Goal: Task Accomplishment & Management: Use online tool/utility

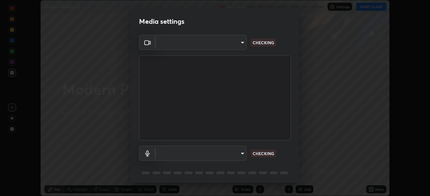
scroll to position [24, 0]
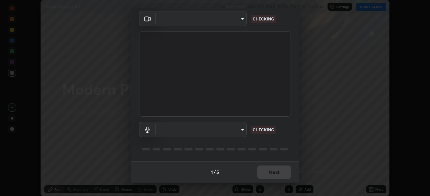
type input "6ee9b2c6c9a5678ab5214f7e96b3922f1b517bc999d2db28af292a13673a7194"
type input "d69259a39cf6ac2492a8378895a3ad9eba5f784ef6ce80e1a5d6c1c32a0e6b2d"
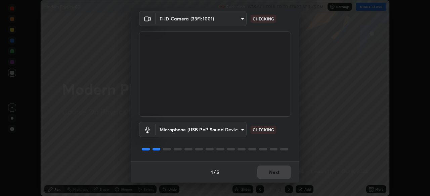
click at [281, 175] on div "1 / 5 Next" at bounding box center [215, 172] width 168 height 21
click at [272, 171] on div "1 / 5 Next" at bounding box center [215, 172] width 168 height 21
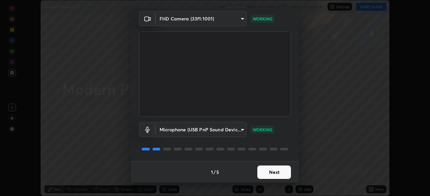
click at [273, 173] on button "Next" at bounding box center [274, 172] width 34 height 13
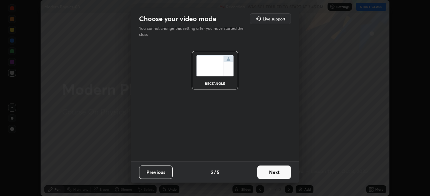
click at [273, 173] on button "Next" at bounding box center [274, 172] width 34 height 13
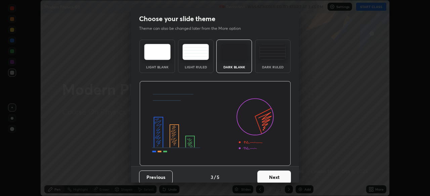
click at [275, 176] on button "Next" at bounding box center [274, 177] width 34 height 13
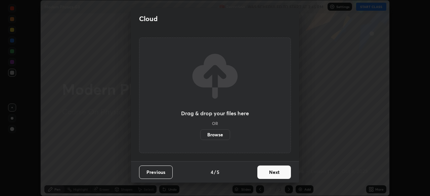
click at [275, 174] on button "Next" at bounding box center [274, 172] width 34 height 13
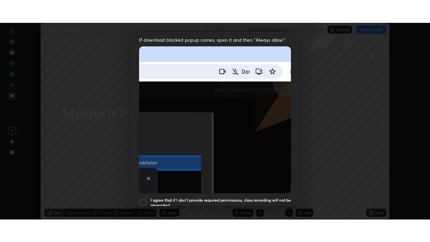
scroll to position [161, 0]
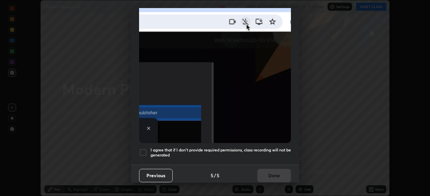
click at [142, 151] on div at bounding box center [143, 153] width 8 height 8
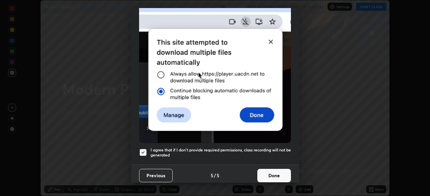
click at [265, 172] on button "Done" at bounding box center [274, 175] width 34 height 13
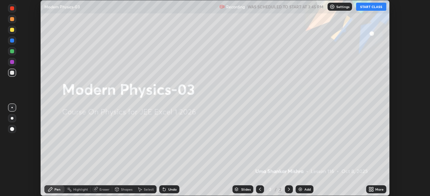
click at [374, 8] on button "START CLASS" at bounding box center [371, 7] width 30 height 8
click at [372, 190] on icon at bounding box center [372, 191] width 2 height 2
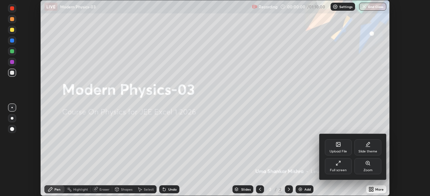
click at [343, 169] on div "Full screen" at bounding box center [338, 170] width 17 height 3
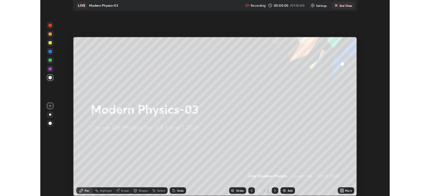
scroll to position [242, 430]
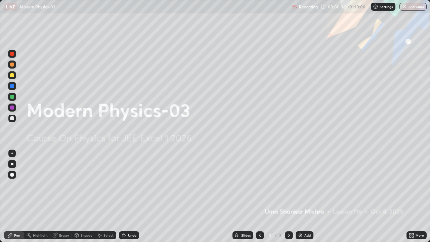
click at [298, 196] on img at bounding box center [300, 234] width 5 height 5
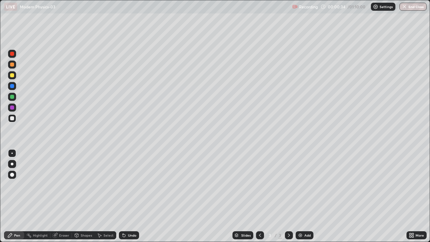
click at [14, 120] on div at bounding box center [12, 118] width 8 height 8
click at [13, 57] on div at bounding box center [12, 54] width 8 height 8
click at [13, 97] on div at bounding box center [12, 97] width 4 height 4
click at [65, 196] on div "Eraser" at bounding box center [64, 234] width 10 height 3
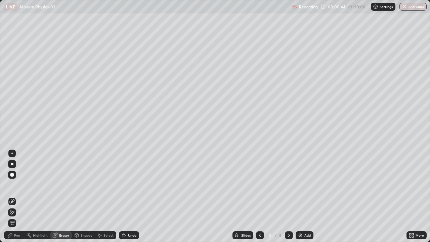
click at [11, 196] on icon at bounding box center [9, 234] width 5 height 5
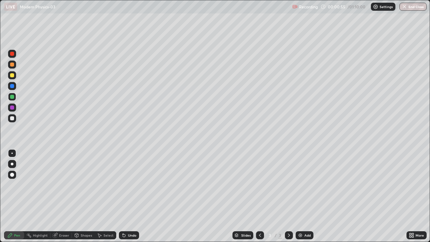
click at [13, 79] on div at bounding box center [12, 75] width 8 height 8
click at [12, 54] on div at bounding box center [12, 54] width 4 height 4
click at [12, 119] on div at bounding box center [12, 118] width 4 height 4
click at [11, 119] on div at bounding box center [12, 118] width 4 height 4
click at [11, 55] on div at bounding box center [12, 54] width 4 height 4
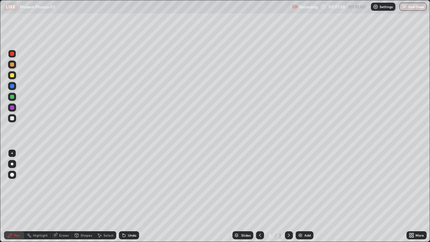
click at [11, 120] on div at bounding box center [12, 118] width 4 height 4
click at [14, 78] on div at bounding box center [12, 75] width 8 height 8
click at [12, 116] on div at bounding box center [12, 118] width 8 height 8
click at [12, 79] on div at bounding box center [12, 75] width 8 height 8
click at [63, 196] on div "Eraser" at bounding box center [64, 234] width 10 height 3
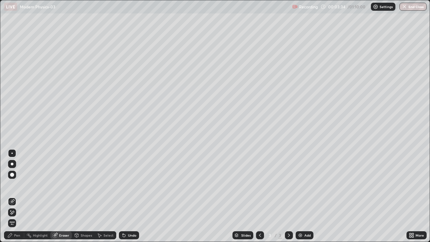
click at [17, 196] on div "Pen" at bounding box center [17, 234] width 6 height 3
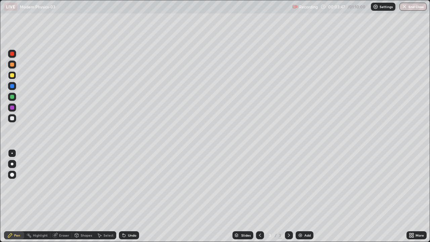
click at [15, 120] on div at bounding box center [12, 118] width 8 height 8
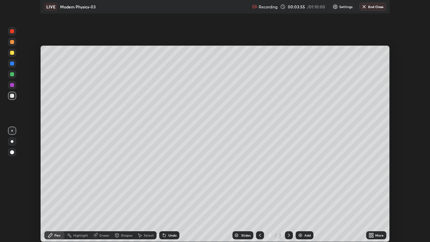
scroll to position [33388, 33155]
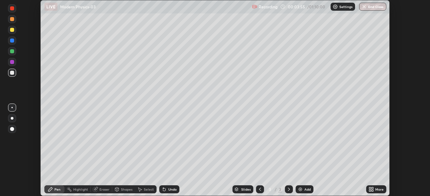
click at [219, 2] on div "LIVE Modern Physics-03" at bounding box center [146, 6] width 205 height 13
click at [371, 188] on icon at bounding box center [372, 189] width 2 height 2
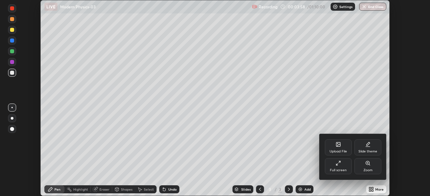
click at [342, 169] on div "Full screen" at bounding box center [338, 170] width 17 height 3
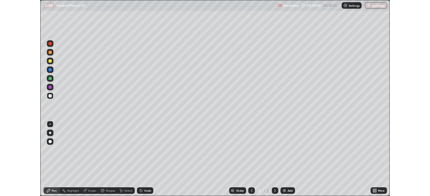
scroll to position [242, 430]
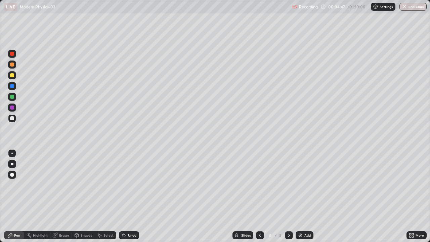
click at [66, 196] on div "Eraser" at bounding box center [64, 234] width 10 height 3
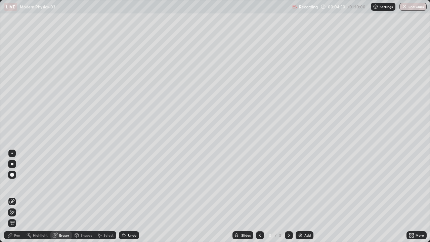
click at [20, 196] on div "Pen" at bounding box center [14, 235] width 20 height 8
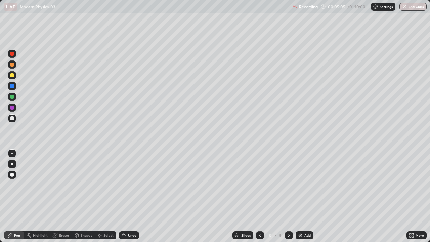
click at [123, 196] on icon at bounding box center [123, 233] width 1 height 1
click at [12, 119] on div at bounding box center [12, 118] width 4 height 4
click at [13, 76] on div at bounding box center [12, 75] width 4 height 4
click at [62, 196] on div "Eraser" at bounding box center [64, 234] width 10 height 3
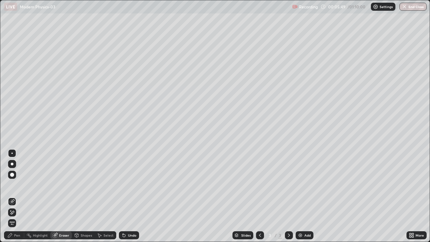
click at [16, 196] on div "Pen" at bounding box center [14, 235] width 20 height 8
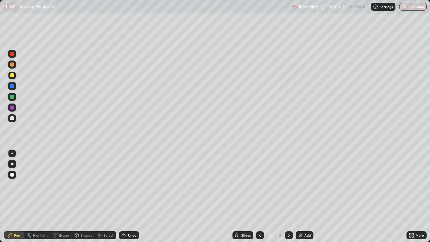
click at [13, 121] on div at bounding box center [12, 118] width 8 height 8
click at [62, 196] on div "Eraser" at bounding box center [64, 234] width 10 height 3
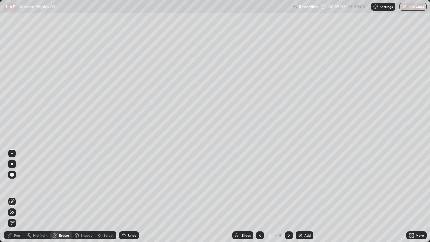
click at [17, 196] on div "Pen" at bounding box center [17, 234] width 6 height 3
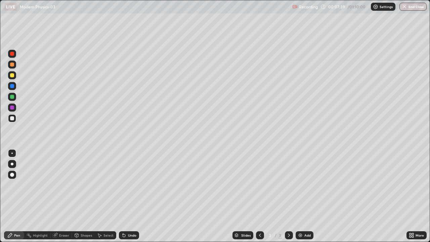
click at [59, 196] on div "Eraser" at bounding box center [64, 234] width 10 height 3
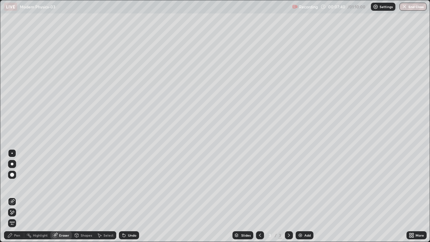
click at [17, 196] on div "Pen" at bounding box center [17, 234] width 6 height 3
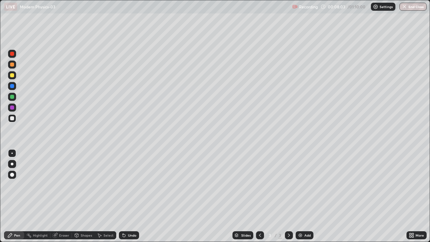
click at [62, 196] on div "Eraser" at bounding box center [64, 234] width 10 height 3
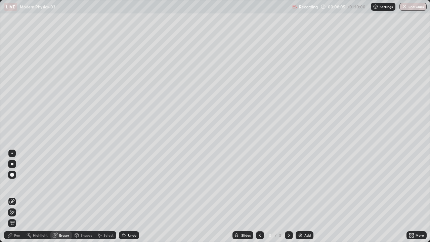
click at [19, 196] on div "Pen" at bounding box center [17, 234] width 6 height 3
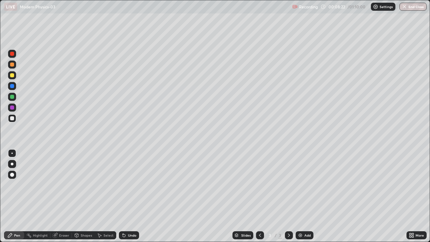
click at [12, 77] on div at bounding box center [12, 75] width 4 height 4
click at [64, 196] on div "Eraser" at bounding box center [64, 234] width 10 height 3
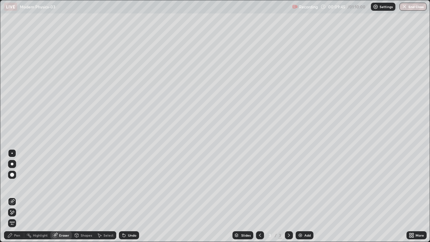
click at [17, 196] on div "Pen" at bounding box center [17, 234] width 6 height 3
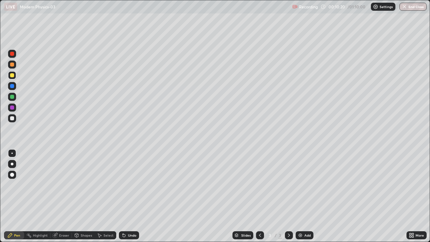
click at [14, 121] on div at bounding box center [12, 118] width 8 height 8
click at [11, 196] on icon at bounding box center [9, 234] width 5 height 5
click at [12, 77] on div at bounding box center [12, 75] width 4 height 4
click at [288, 196] on icon at bounding box center [288, 234] width 5 height 5
click at [300, 196] on img at bounding box center [300, 234] width 5 height 5
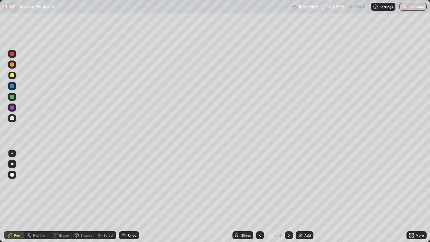
click at [10, 120] on div at bounding box center [12, 118] width 4 height 4
click at [13, 75] on div at bounding box center [12, 75] width 4 height 4
click at [14, 56] on div at bounding box center [12, 54] width 8 height 8
click at [15, 118] on div at bounding box center [12, 118] width 8 height 8
click at [12, 54] on div at bounding box center [12, 54] width 4 height 4
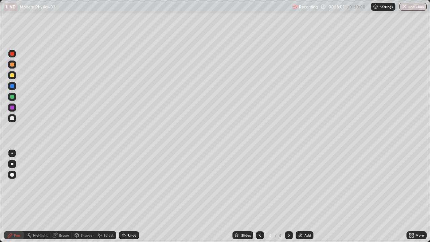
click at [15, 75] on div at bounding box center [12, 75] width 8 height 8
click at [13, 120] on div at bounding box center [12, 118] width 4 height 4
click at [61, 196] on div "Eraser" at bounding box center [64, 234] width 10 height 3
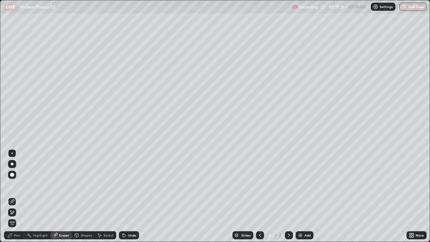
click at [18, 196] on div "Pen" at bounding box center [17, 234] width 6 height 3
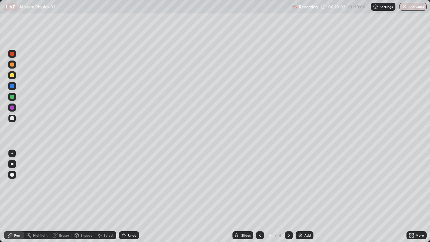
click at [12, 76] on div at bounding box center [12, 75] width 4 height 4
click at [14, 77] on div at bounding box center [12, 75] width 8 height 8
click at [13, 119] on div at bounding box center [12, 118] width 4 height 4
click at [12, 76] on div at bounding box center [12, 75] width 4 height 4
click at [62, 196] on div "Eraser" at bounding box center [64, 234] width 10 height 3
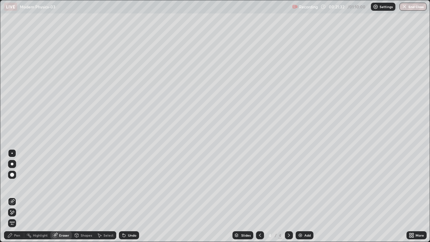
click at [18, 196] on div "Pen" at bounding box center [17, 234] width 6 height 3
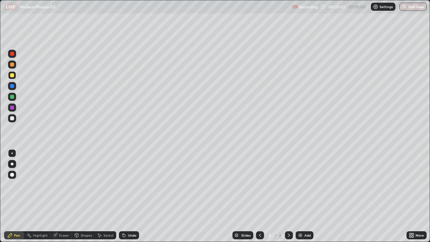
click at [12, 76] on div at bounding box center [12, 75] width 4 height 4
click at [12, 54] on div at bounding box center [12, 54] width 4 height 4
click at [13, 119] on div at bounding box center [12, 118] width 4 height 4
click at [65, 196] on div "Eraser" at bounding box center [64, 234] width 10 height 3
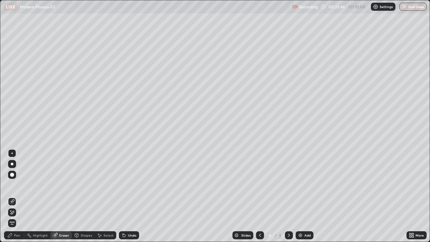
click at [18, 196] on div "Pen" at bounding box center [14, 235] width 20 height 8
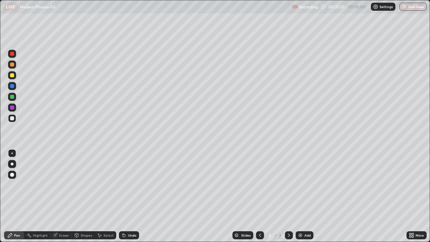
click at [12, 54] on div at bounding box center [12, 54] width 4 height 4
click at [65, 196] on div "Eraser" at bounding box center [64, 234] width 10 height 3
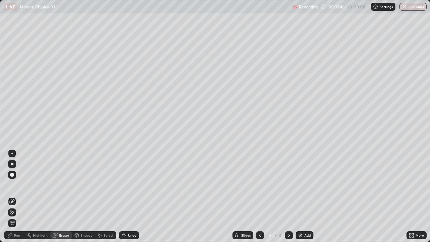
click at [289, 196] on icon at bounding box center [288, 234] width 5 height 5
click at [299, 196] on img at bounding box center [300, 234] width 5 height 5
click at [258, 196] on icon at bounding box center [259, 234] width 5 height 5
click at [17, 196] on div "Pen" at bounding box center [17, 234] width 6 height 3
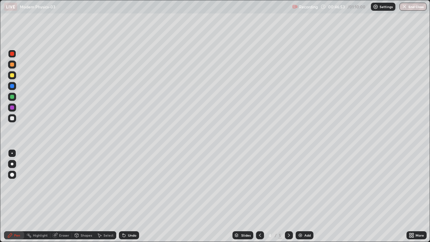
click at [64, 196] on div "Eraser" at bounding box center [60, 235] width 21 height 8
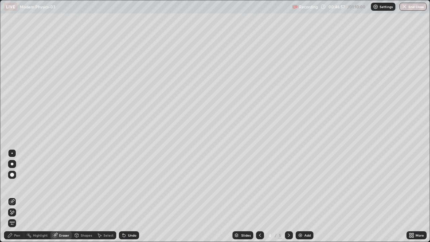
click at [15, 196] on div "Pen" at bounding box center [17, 234] width 6 height 3
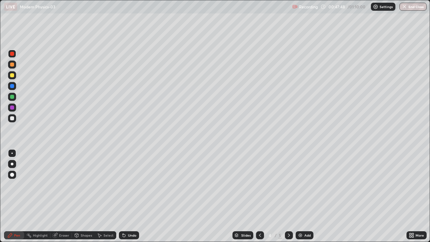
click at [62, 196] on div "Eraser" at bounding box center [64, 234] width 10 height 3
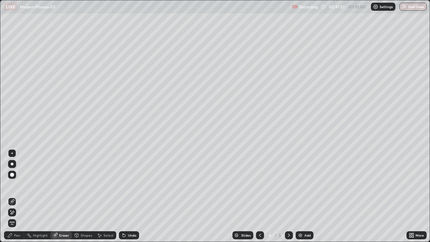
click at [19, 196] on div "Pen" at bounding box center [17, 234] width 6 height 3
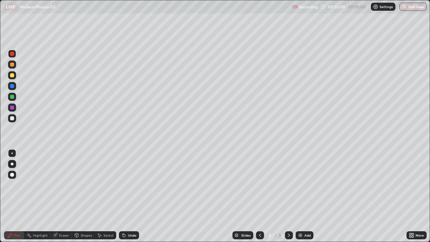
click at [288, 196] on icon at bounding box center [288, 234] width 5 height 5
click at [17, 196] on div "Pen" at bounding box center [17, 234] width 6 height 3
click at [13, 120] on div at bounding box center [12, 118] width 4 height 4
click at [13, 56] on div at bounding box center [12, 54] width 8 height 8
click at [14, 176] on div at bounding box center [12, 175] width 8 height 8
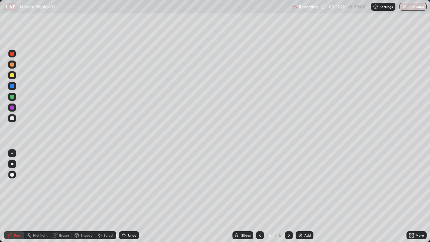
click at [12, 54] on div at bounding box center [12, 54] width 4 height 4
click at [12, 153] on div at bounding box center [11, 152] width 1 height 1
click at [13, 57] on div at bounding box center [12, 54] width 8 height 8
click at [11, 109] on div at bounding box center [12, 107] width 4 height 4
click at [81, 196] on div "Shapes" at bounding box center [86, 234] width 11 height 3
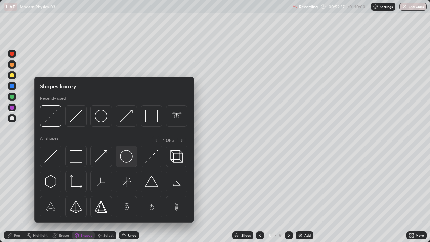
click at [124, 158] on img at bounding box center [126, 156] width 13 height 13
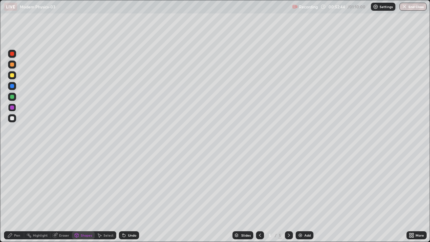
click at [14, 196] on div "Pen" at bounding box center [14, 235] width 20 height 8
click at [12, 119] on div at bounding box center [12, 118] width 4 height 4
click at [13, 54] on div at bounding box center [12, 54] width 4 height 4
click at [83, 196] on div "Shapes" at bounding box center [86, 234] width 11 height 3
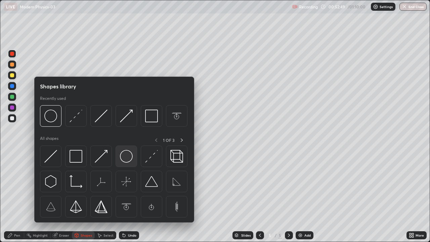
click at [123, 161] on img at bounding box center [126, 156] width 13 height 13
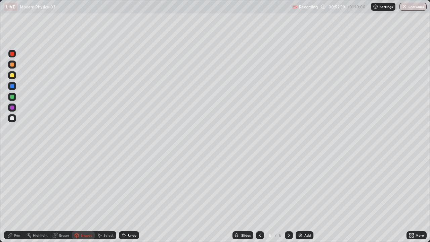
click at [123, 196] on icon at bounding box center [124, 235] width 3 height 3
click at [81, 196] on div "Shapes" at bounding box center [86, 234] width 11 height 3
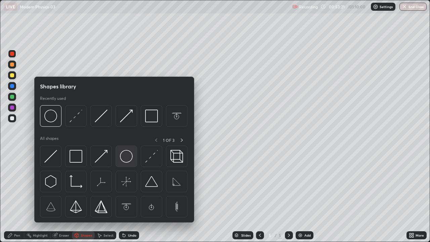
click at [126, 160] on img at bounding box center [126, 156] width 13 height 13
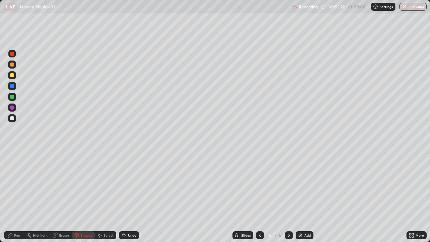
click at [12, 97] on div at bounding box center [12, 97] width 4 height 4
click at [11, 54] on div at bounding box center [12, 54] width 4 height 4
click at [124, 196] on icon at bounding box center [123, 234] width 5 height 5
click at [12, 98] on div at bounding box center [12, 97] width 4 height 4
click at [13, 109] on div at bounding box center [12, 107] width 4 height 4
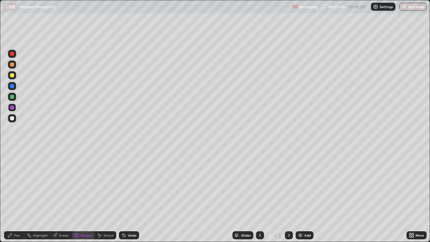
click at [13, 77] on div at bounding box center [12, 75] width 4 height 4
click at [123, 196] on icon at bounding box center [124, 235] width 3 height 3
click at [11, 196] on icon at bounding box center [9, 234] width 5 height 5
click at [12, 120] on div at bounding box center [12, 118] width 4 height 4
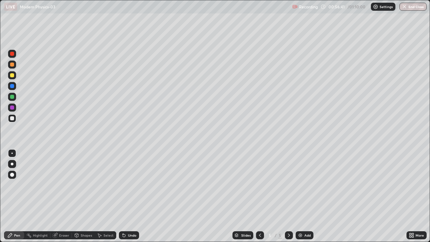
click at [63, 196] on div "Eraser" at bounding box center [64, 234] width 10 height 3
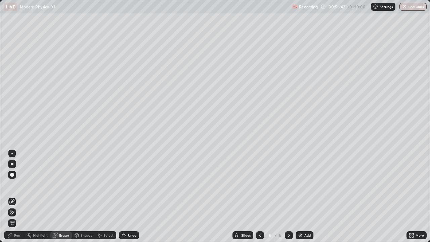
click at [123, 196] on icon at bounding box center [124, 235] width 3 height 3
click at [18, 196] on div "Pen" at bounding box center [17, 234] width 6 height 3
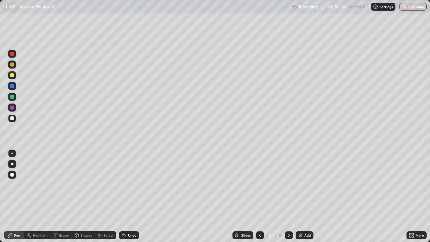
click at [60, 196] on div "Eraser" at bounding box center [64, 234] width 10 height 3
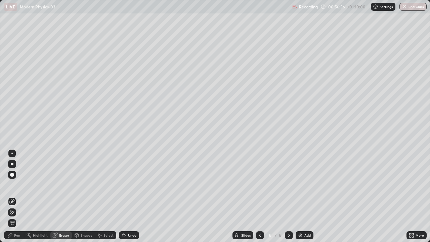
click at [17, 196] on div "Pen" at bounding box center [17, 234] width 6 height 3
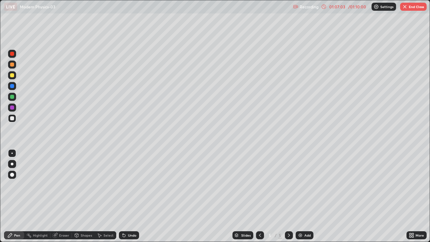
click at [409, 8] on button "End Class" at bounding box center [413, 7] width 27 height 8
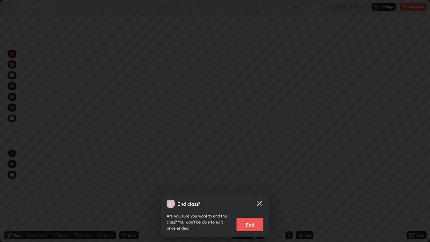
click at [250, 196] on button "End" at bounding box center [249, 224] width 27 height 13
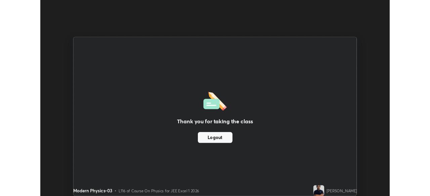
scroll to position [33388, 33155]
